Goal: Task Accomplishment & Management: Complete application form

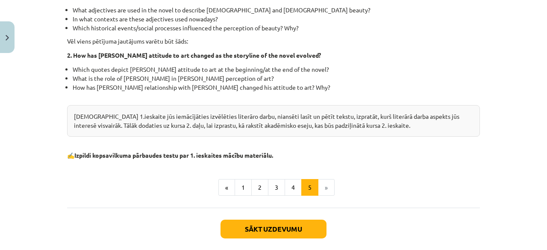
scroll to position [240, 0]
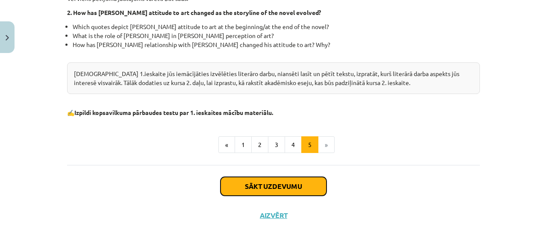
click at [271, 181] on button "Sākt uzdevumu" at bounding box center [274, 186] width 106 height 19
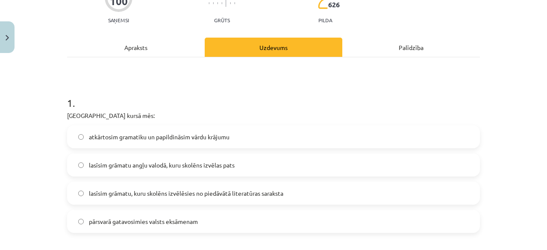
scroll to position [150, 0]
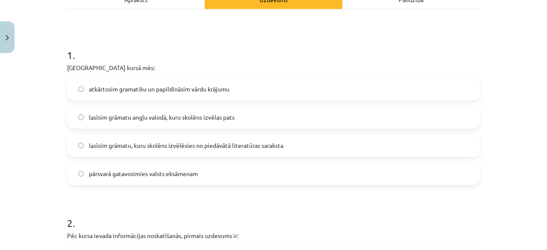
click at [124, 147] on span "lasīsim grāmatu, kuru skolēns izvēlēsies no piedāvātā literatūras saraksta" at bounding box center [186, 145] width 195 height 9
click at [99, 178] on span "pārsvarā gatavosimies valsts eksāmenam" at bounding box center [143, 173] width 109 height 9
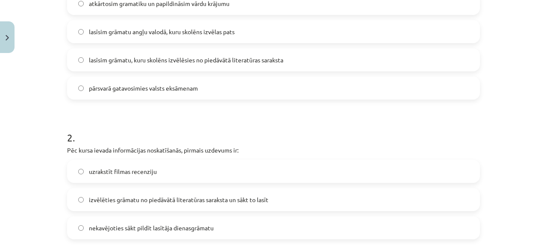
scroll to position [278, 0]
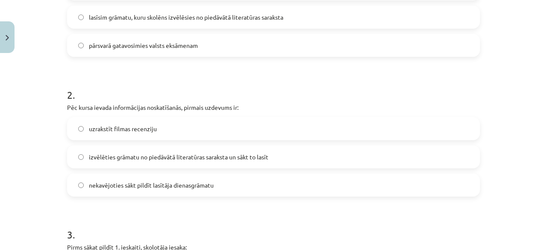
click at [111, 154] on span "izvēlēties grāmatu no piedāvātā literatūras saraksta un sākt to lasīt" at bounding box center [179, 157] width 180 height 9
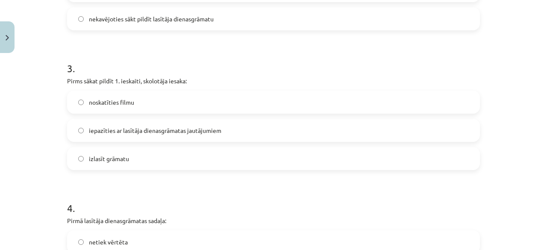
scroll to position [449, 0]
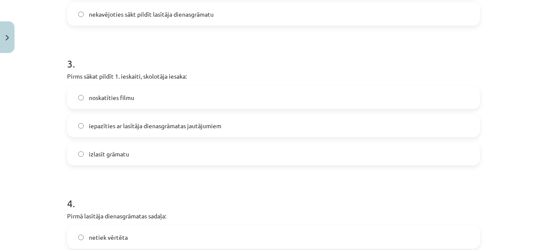
click at [83, 124] on label "iepazīties ar lasītāja dienasgrāmatas jautājumiem" at bounding box center [273, 125] width 411 height 21
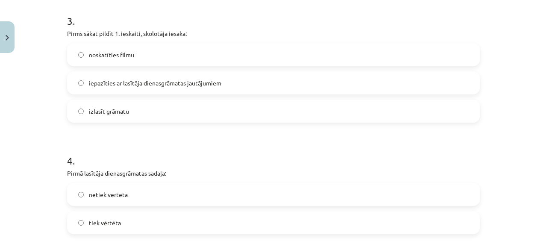
scroll to position [577, 0]
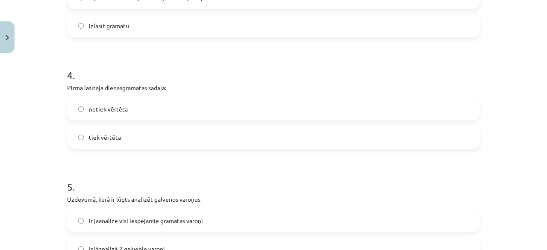
click at [95, 137] on span "tiek vērtēta" at bounding box center [105, 137] width 32 height 9
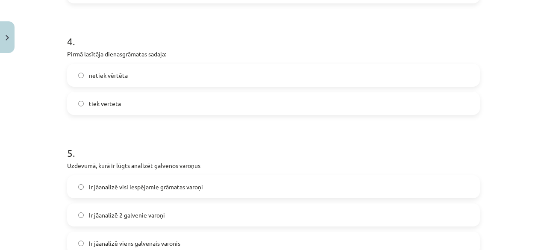
scroll to position [663, 0]
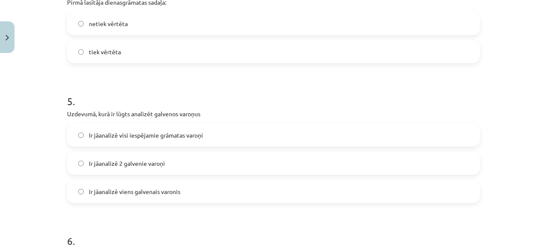
click at [89, 159] on span "Ir jāanalizē 2 galvenie varoņi" at bounding box center [127, 163] width 76 height 9
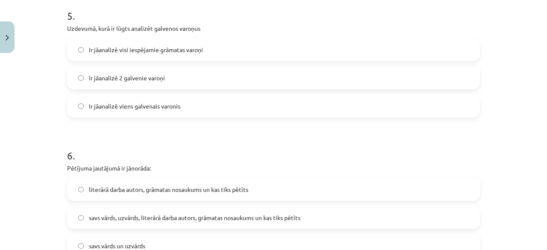
scroll to position [791, 0]
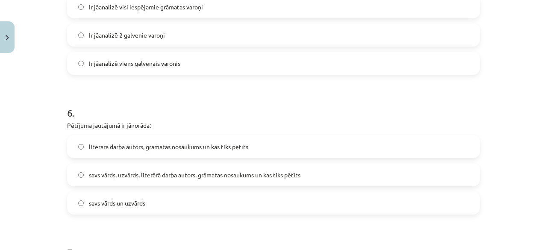
click at [112, 144] on span "literārā darba autors, grāmatas nosaukums un kas tiks pētīts" at bounding box center [169, 146] width 160 height 9
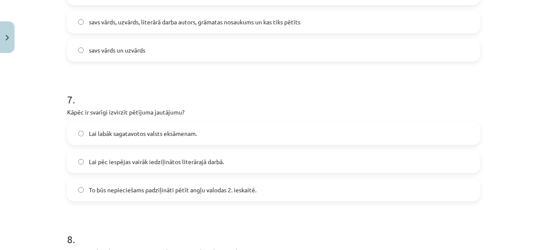
scroll to position [962, 0]
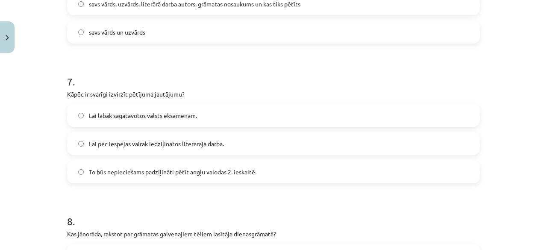
click at [108, 168] on span "To būs nepieciešams padziļināti pētīt angļu valodas 2. ieskaitē." at bounding box center [173, 172] width 168 height 9
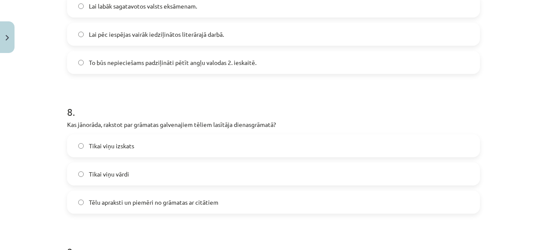
scroll to position [1091, 0]
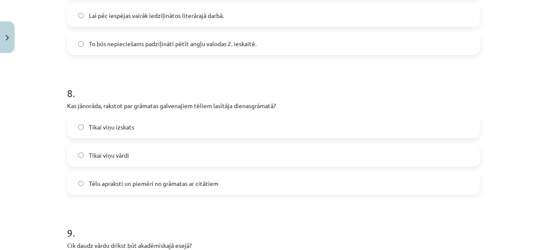
click at [125, 185] on span "Tēlu apraksti un piemēri no grāmatas ar citātiem" at bounding box center [154, 183] width 130 height 9
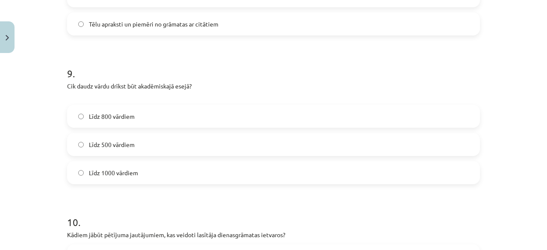
scroll to position [1262, 0]
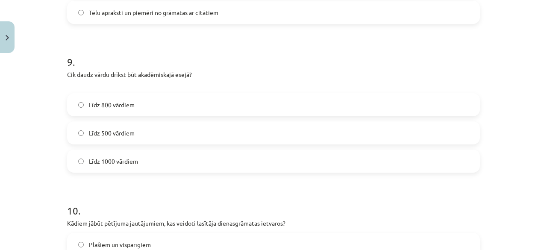
click at [96, 104] on span "Līdz 800 vārdiem" at bounding box center [112, 105] width 46 height 9
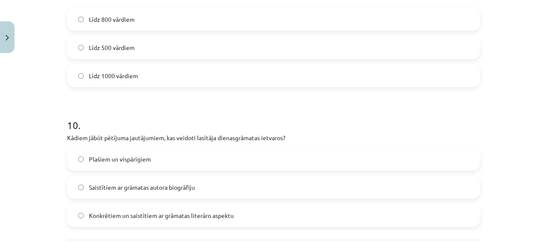
scroll to position [1390, 0]
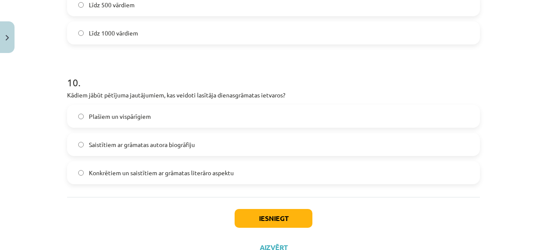
click at [122, 172] on span "Konkrētiem un saistītiem ar grāmatas literāro aspektu" at bounding box center [161, 173] width 145 height 9
click at [268, 217] on button "Iesniegt" at bounding box center [274, 218] width 78 height 19
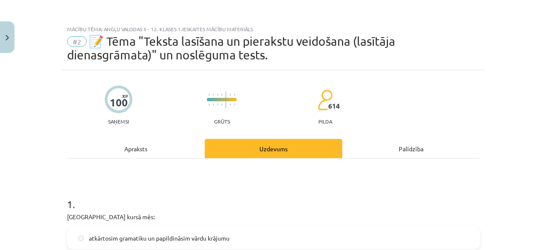
scroll to position [0, 0]
click at [270, 152] on div "Uzdevums" at bounding box center [274, 148] width 138 height 19
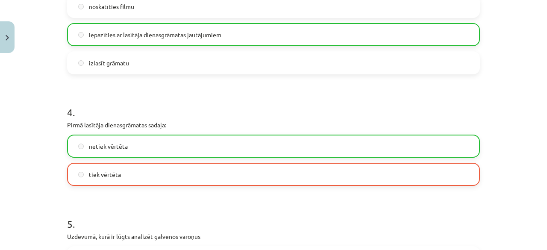
scroll to position [1450, 0]
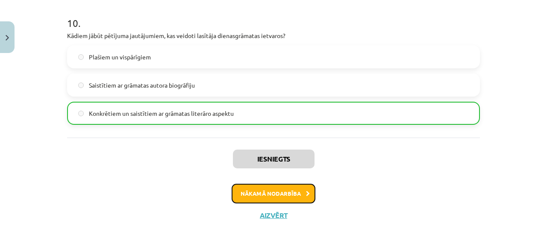
click at [271, 193] on button "Nākamā nodarbība" at bounding box center [274, 194] width 84 height 20
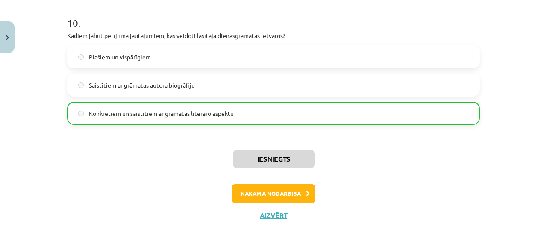
scroll to position [10, 0]
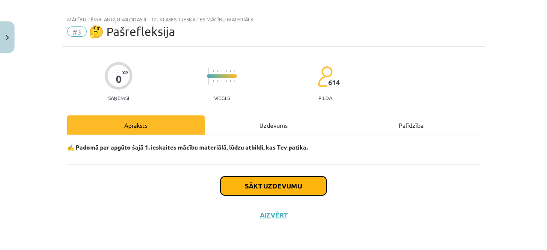
click at [259, 190] on button "Sākt uzdevumu" at bounding box center [274, 186] width 106 height 19
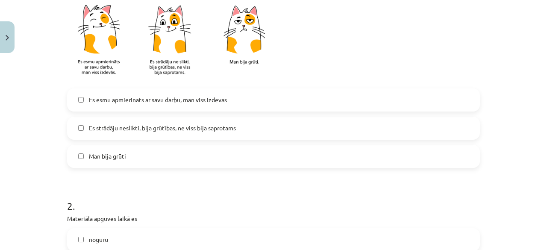
scroll to position [171, 0]
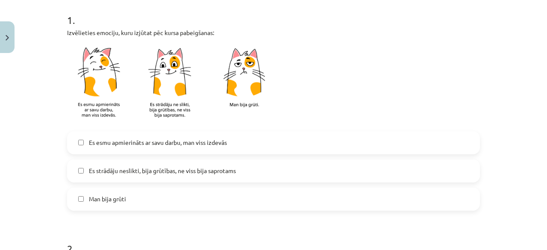
click at [124, 144] on span "Es esmu apmierināts ar savu darbu, man viss izdevās" at bounding box center [158, 142] width 138 height 9
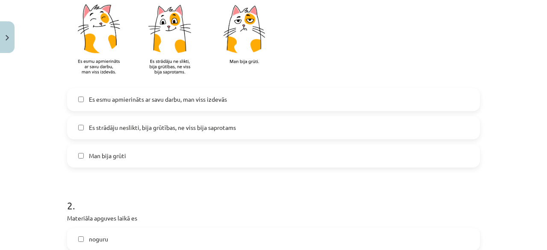
scroll to position [257, 0]
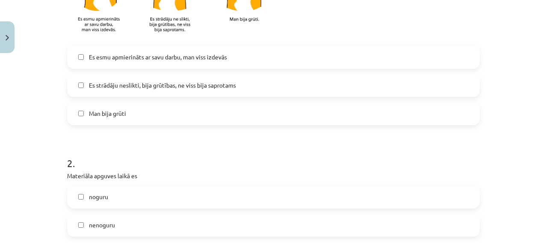
click at [89, 78] on label "Es strādāju neslikti, bija grūtības, ne viss bija saprotams" at bounding box center [273, 85] width 411 height 21
click at [81, 84] on label "Es strādāju neslikti, bija grūtības, ne viss bija saprotams" at bounding box center [273, 85] width 411 height 21
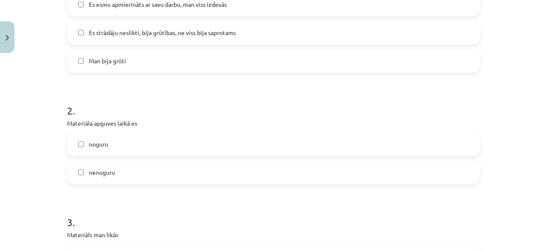
scroll to position [342, 0]
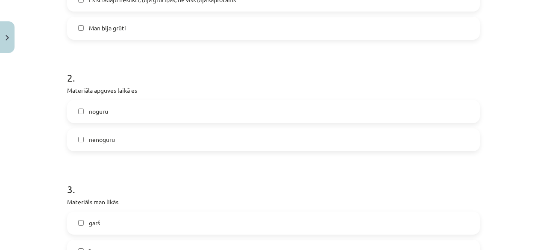
click at [84, 137] on label "nenoguru" at bounding box center [273, 139] width 411 height 21
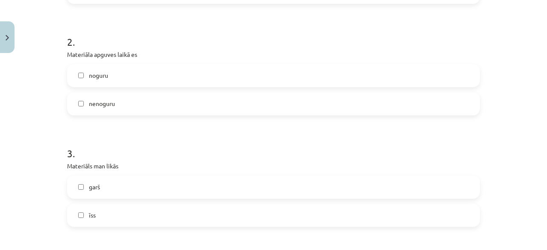
scroll to position [470, 0]
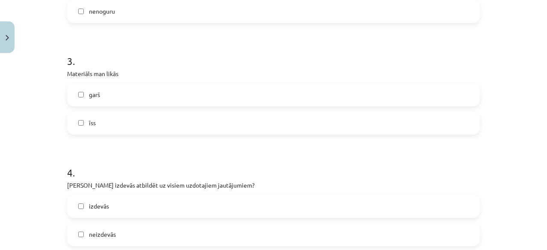
click at [89, 125] on span "īss" at bounding box center [92, 122] width 7 height 9
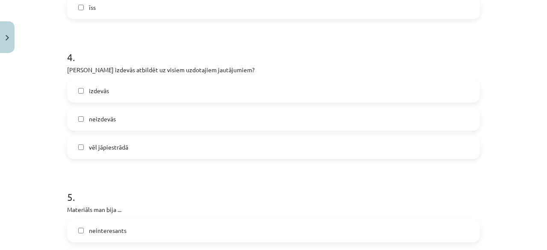
scroll to position [599, 0]
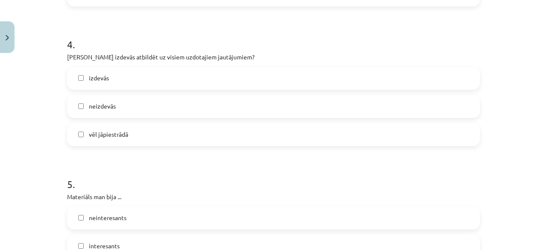
drag, startPoint x: 95, startPoint y: 102, endPoint x: 82, endPoint y: 116, distance: 19.1
click at [95, 102] on span "neizdevās" at bounding box center [102, 106] width 27 height 9
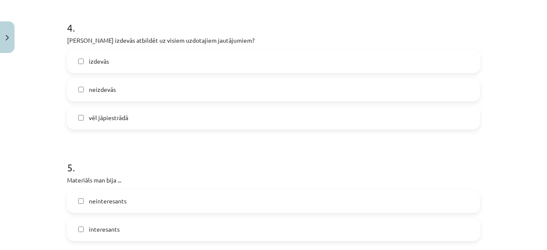
scroll to position [642, 0]
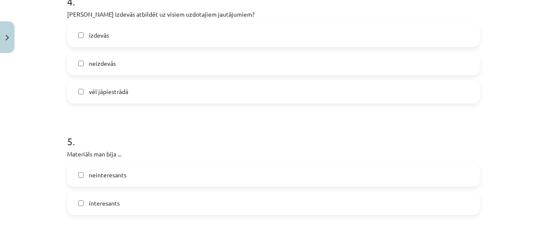
drag, startPoint x: 95, startPoint y: 69, endPoint x: 94, endPoint y: 77, distance: 8.6
click at [95, 69] on label "neizdevās" at bounding box center [273, 63] width 411 height 21
click at [93, 95] on span "vēl jāpiestrādā" at bounding box center [108, 91] width 39 height 9
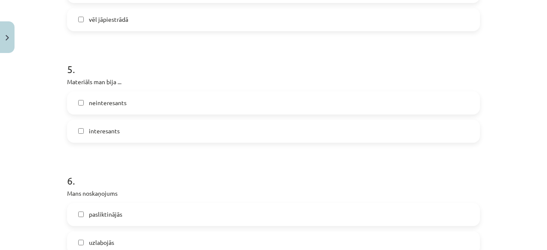
scroll to position [727, 0]
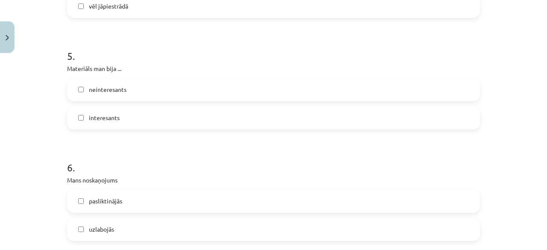
click at [99, 115] on span "interesants" at bounding box center [104, 117] width 31 height 9
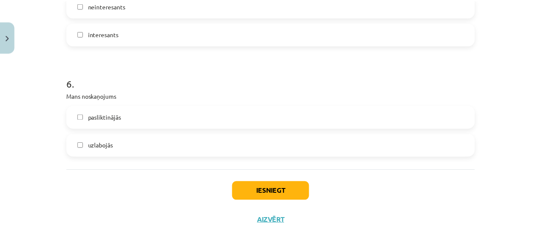
scroll to position [813, 0]
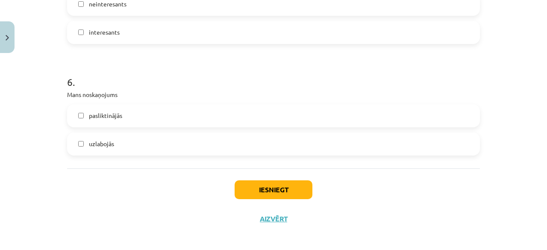
click at [100, 121] on label "pasliktinājās" at bounding box center [273, 115] width 411 height 21
click at [295, 183] on button "Iesniegt" at bounding box center [274, 189] width 78 height 19
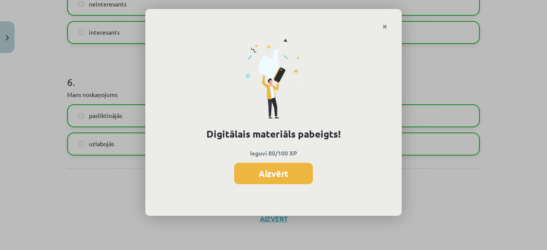
click at [292, 173] on button "Aizvērt" at bounding box center [273, 173] width 79 height 21
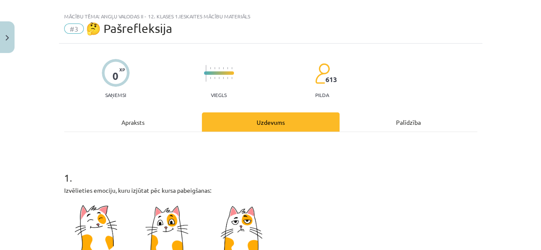
scroll to position [0, 0]
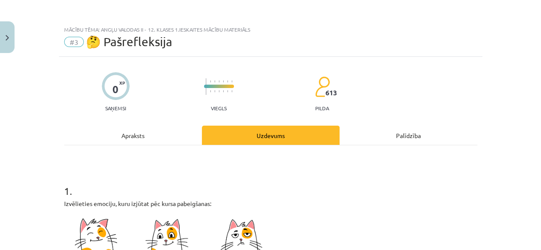
click at [116, 92] on div at bounding box center [116, 86] width 28 height 28
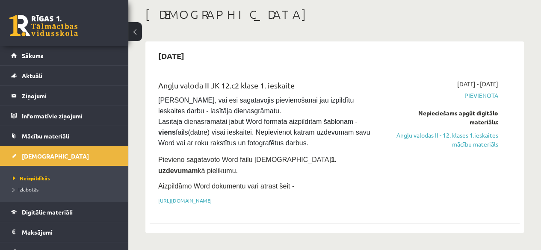
scroll to position [43, 0]
click at [471, 143] on link "Angļu valodas II - 12. klases 1.ieskaites mācību materiāls" at bounding box center [446, 140] width 105 height 18
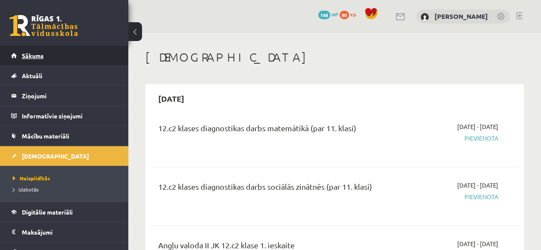
click at [33, 55] on span "Sākums" at bounding box center [33, 56] width 22 height 8
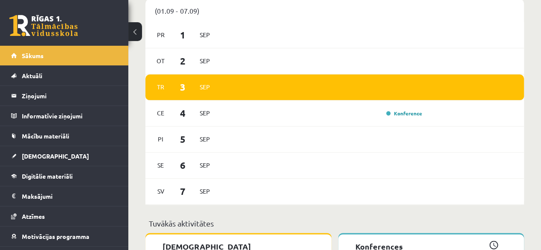
scroll to position [513, 0]
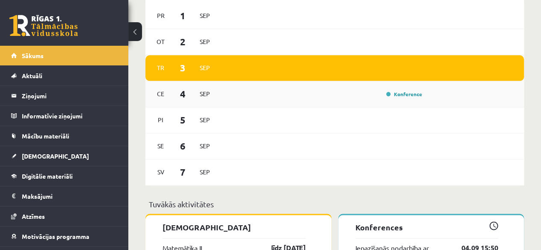
click at [403, 101] on div "Ce 4 Sep Konference" at bounding box center [334, 94] width 379 height 26
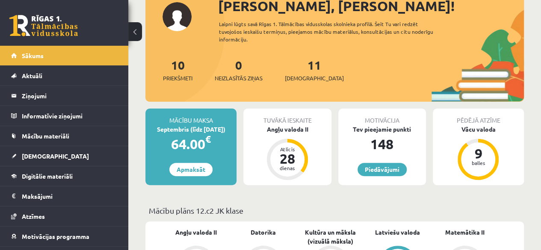
scroll to position [0, 0]
